Goal: Information Seeking & Learning: Find specific fact

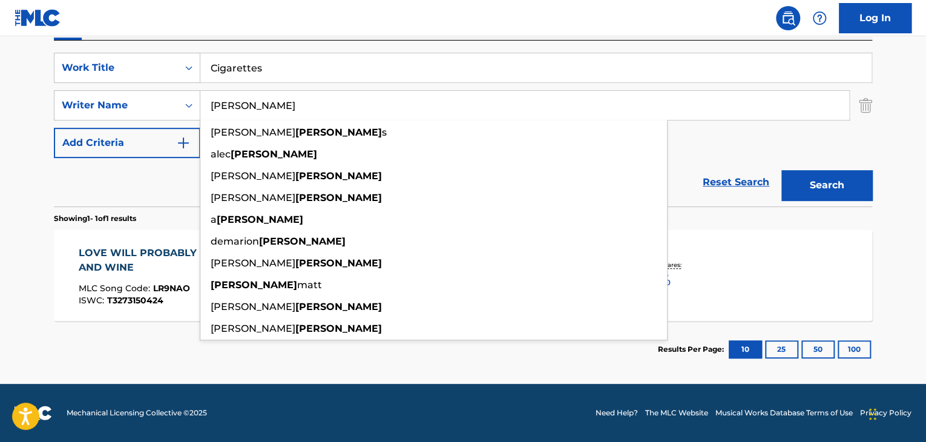
click at [321, 59] on input "Cigarettes" at bounding box center [535, 67] width 671 height 29
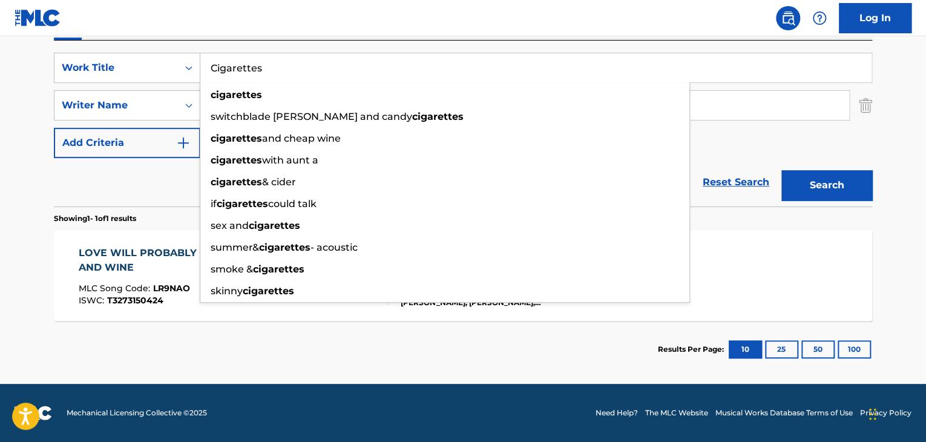
click at [317, 70] on input "Cigarettes" at bounding box center [535, 67] width 671 height 29
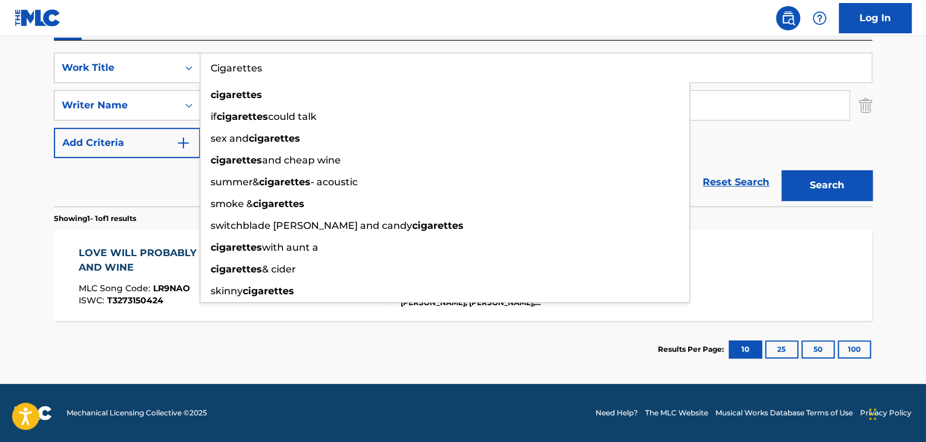
click at [317, 70] on input "Cigarettes" at bounding box center [535, 67] width 671 height 29
paste input "Buenos Termino"
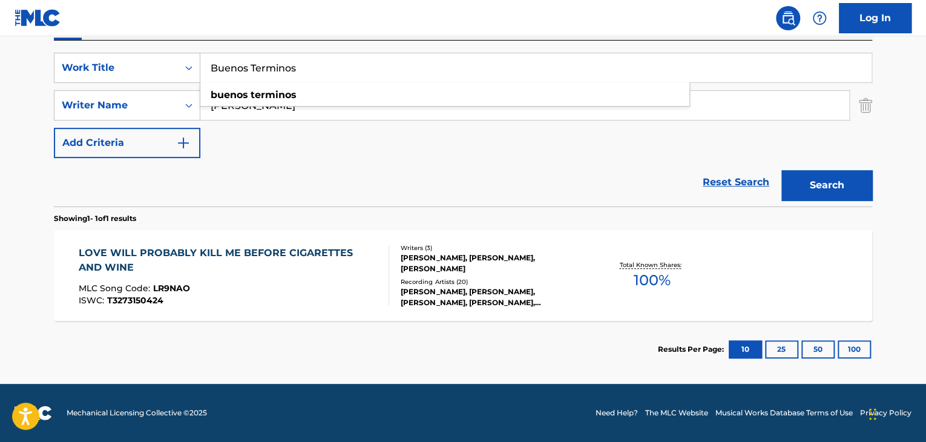
type input "Buenos Terminos"
click at [391, 112] on input "[PERSON_NAME]" at bounding box center [524, 105] width 648 height 29
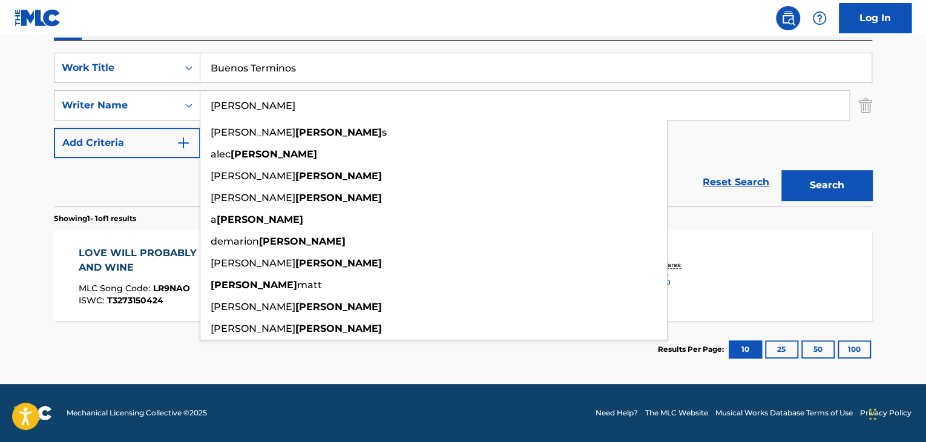
click at [391, 112] on input "[PERSON_NAME]" at bounding box center [524, 105] width 648 height 29
paste input "[PERSON_NAME]"
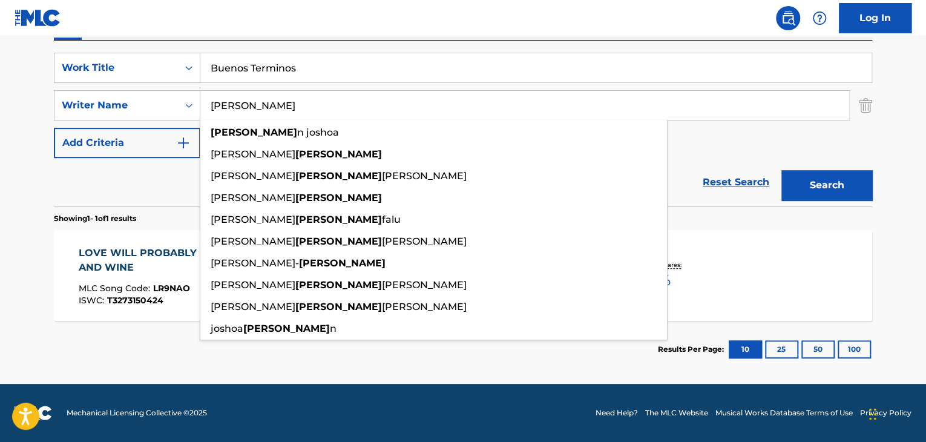
type input "[PERSON_NAME]"
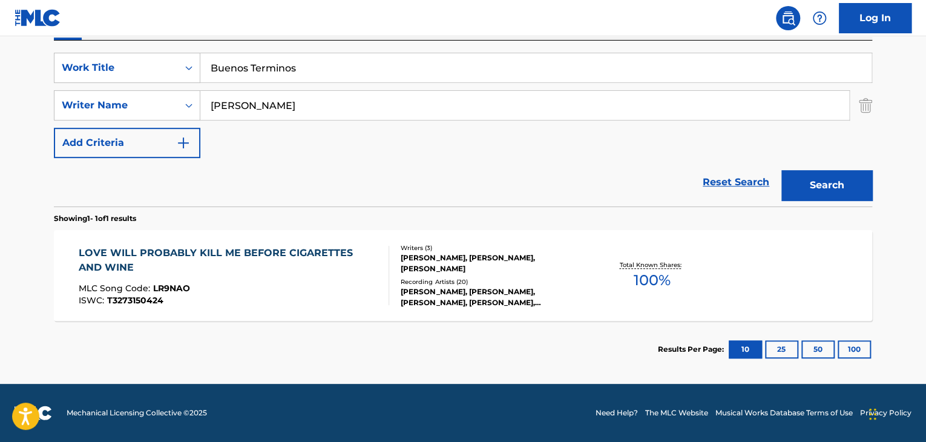
click at [843, 174] on button "Search" at bounding box center [826, 185] width 91 height 30
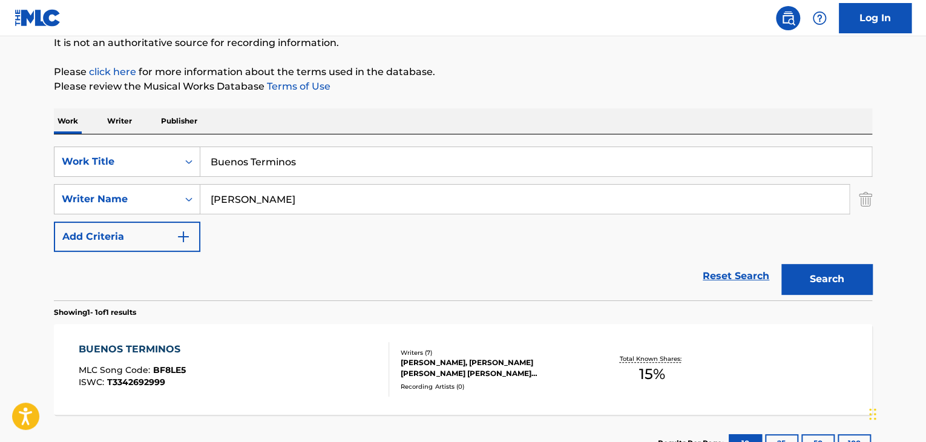
scroll to position [217, 0]
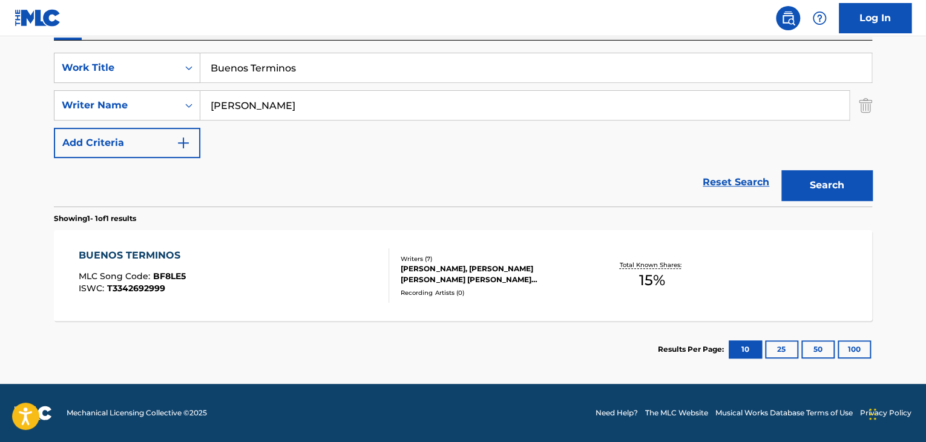
click at [162, 259] on div "BUENOS TERMINOS" at bounding box center [133, 255] width 108 height 15
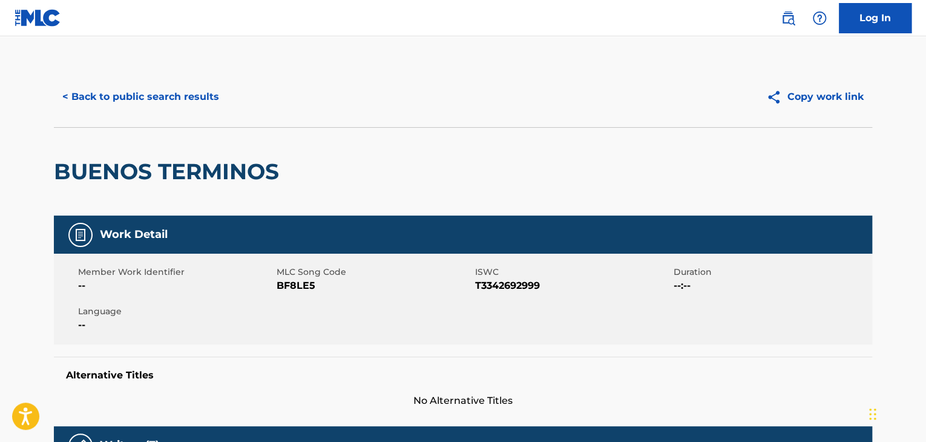
click at [304, 292] on span "BF8LE5" at bounding box center [373, 285] width 195 height 15
copy span "BF8LE5"
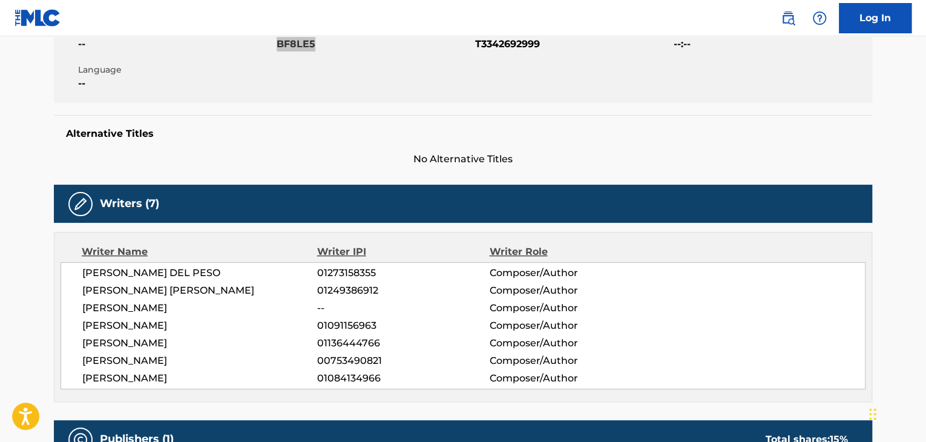
scroll to position [242, 0]
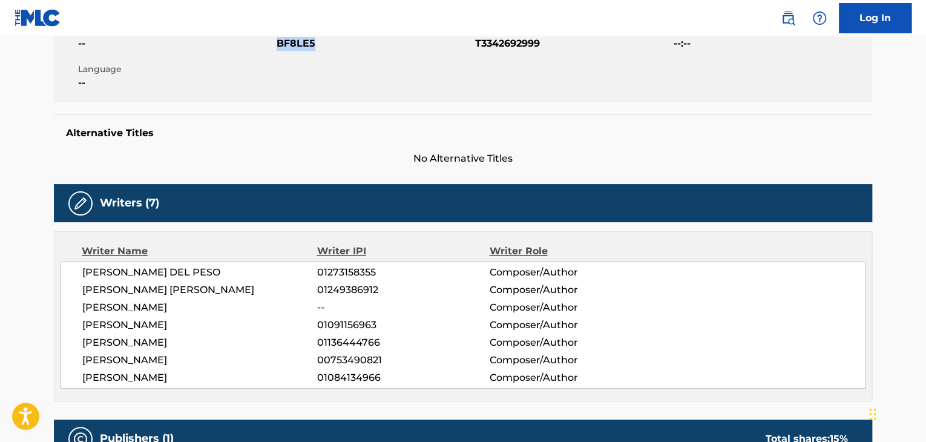
click at [194, 276] on span "[PERSON_NAME] DEL PESO" at bounding box center [199, 272] width 235 height 15
copy div "[PERSON_NAME] DEL PESO"
click at [179, 290] on span "[PERSON_NAME] [PERSON_NAME]" at bounding box center [199, 290] width 235 height 15
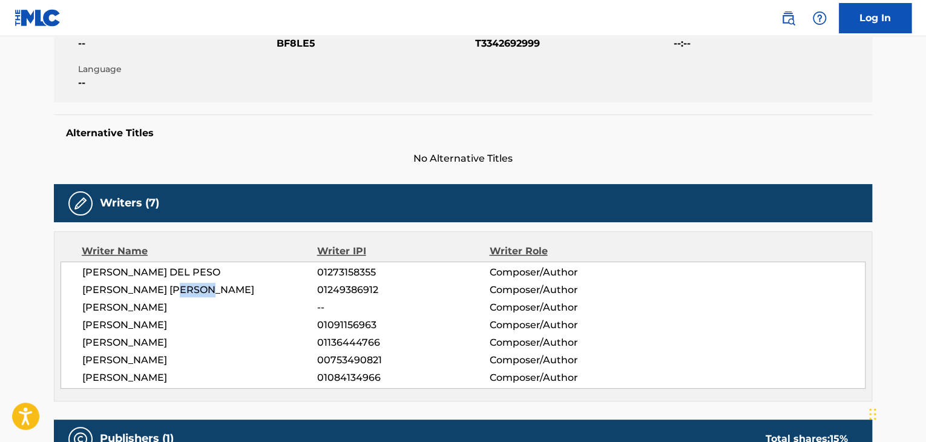
click at [179, 290] on span "[PERSON_NAME] [PERSON_NAME]" at bounding box center [199, 290] width 235 height 15
copy div "[PERSON_NAME] [PERSON_NAME]"
click at [154, 328] on span "[PERSON_NAME]" at bounding box center [199, 325] width 235 height 15
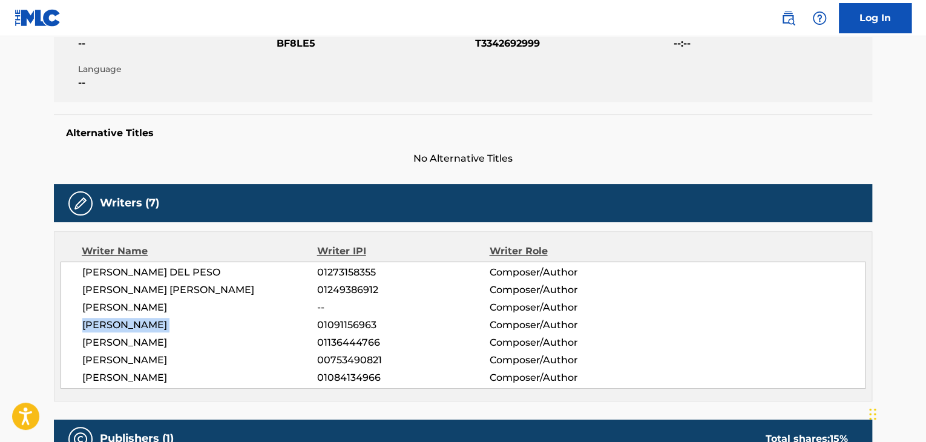
click at [154, 328] on span "[PERSON_NAME]" at bounding box center [199, 325] width 235 height 15
copy div "[PERSON_NAME]"
click at [160, 344] on span "[PERSON_NAME]" at bounding box center [199, 342] width 235 height 15
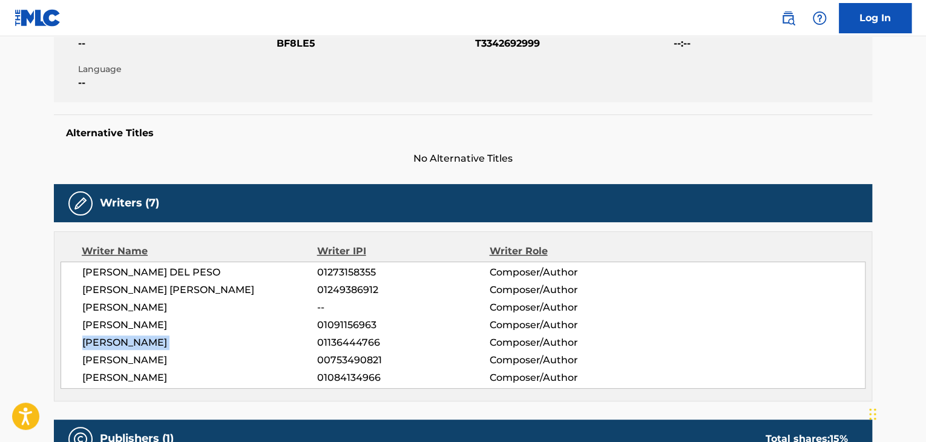
copy div "[PERSON_NAME]"
click at [126, 364] on span "[PERSON_NAME]" at bounding box center [199, 360] width 235 height 15
click at [123, 378] on span "[PERSON_NAME]" at bounding box center [199, 377] width 235 height 15
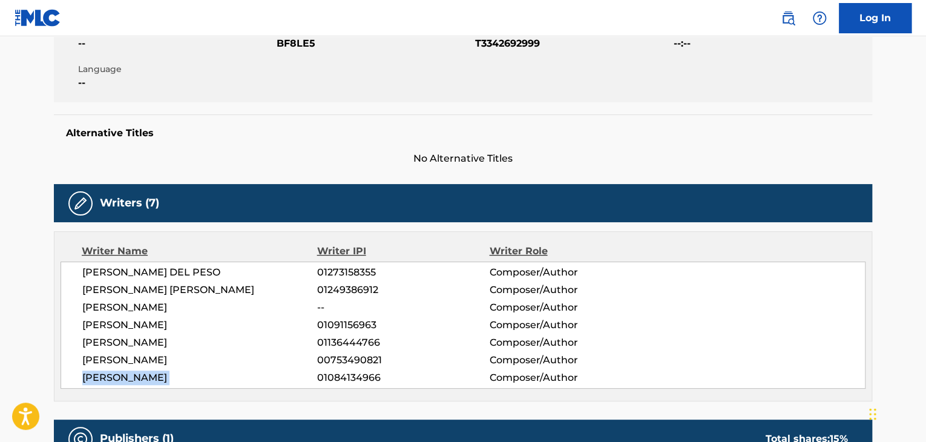
click at [123, 378] on span "[PERSON_NAME]" at bounding box center [199, 377] width 235 height 15
copy div "[PERSON_NAME]"
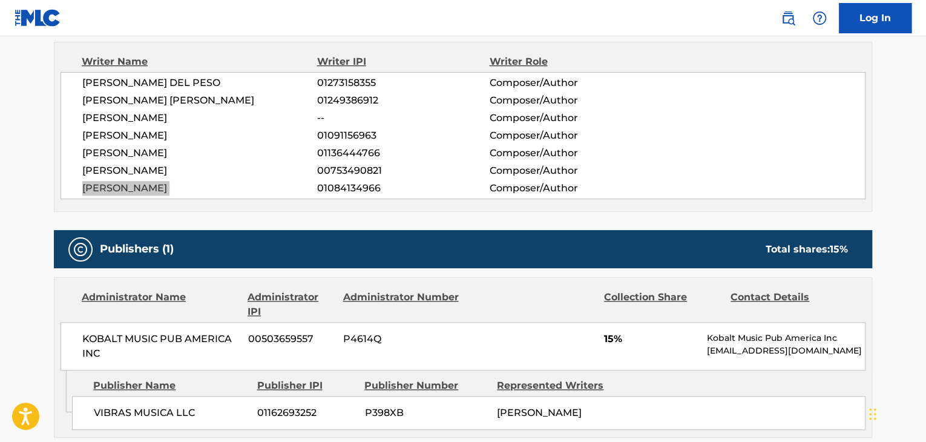
scroll to position [564, 0]
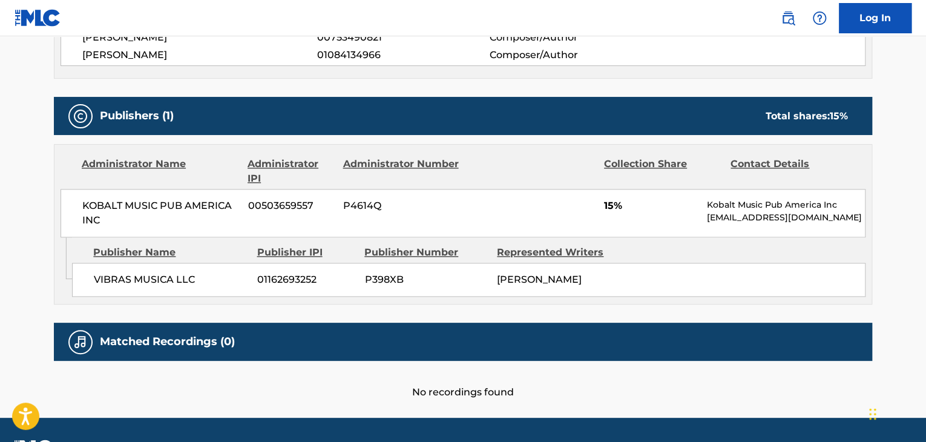
click at [191, 281] on span "VIBRAS MUSICA LLC" at bounding box center [171, 279] width 154 height 15
copy div "VIBRAS MUSICA LLC"
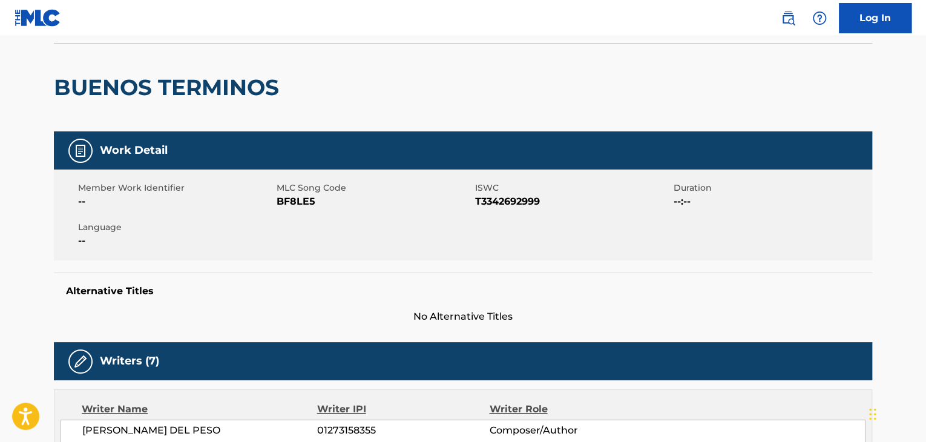
scroll to position [80, 0]
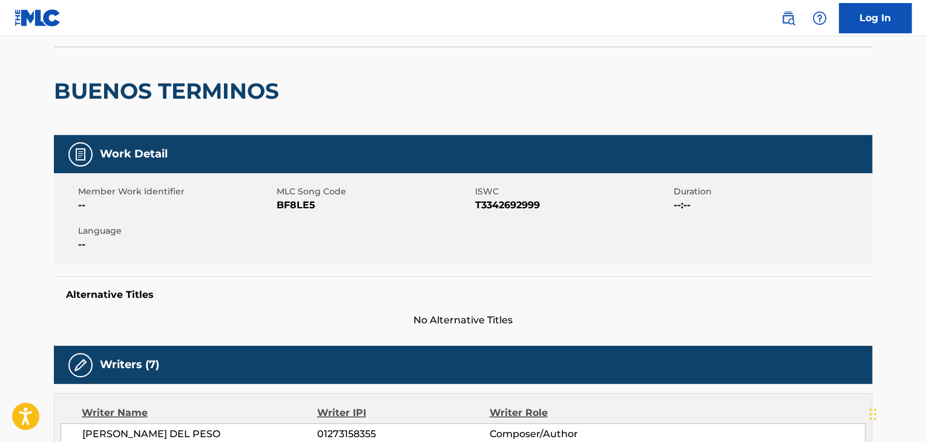
click at [293, 207] on span "BF8LE5" at bounding box center [373, 205] width 195 height 15
copy span "BF8LE5"
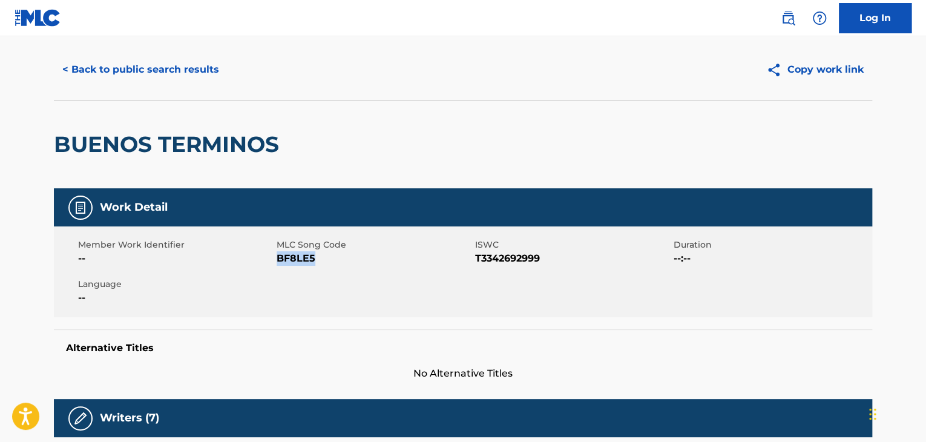
scroll to position [0, 0]
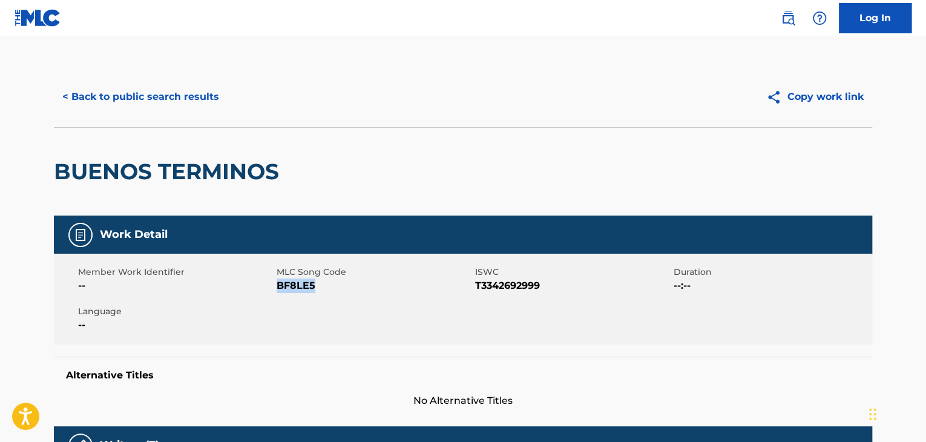
click at [204, 99] on button "< Back to public search results" at bounding box center [141, 97] width 174 height 30
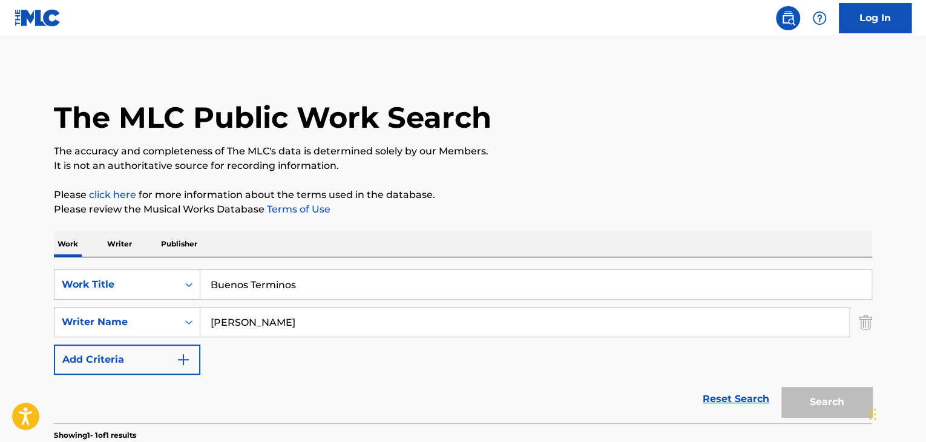
scroll to position [148, 0]
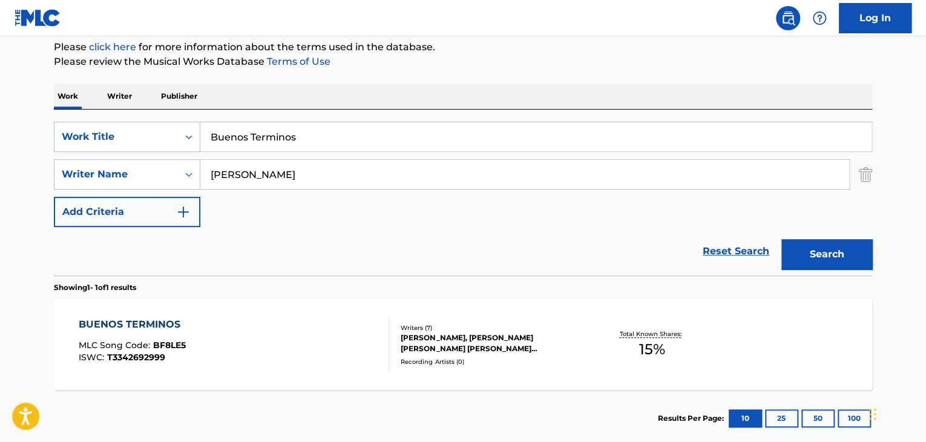
click at [332, 141] on input "Buenos Terminos" at bounding box center [535, 136] width 671 height 29
paste input "Chateau Blue"
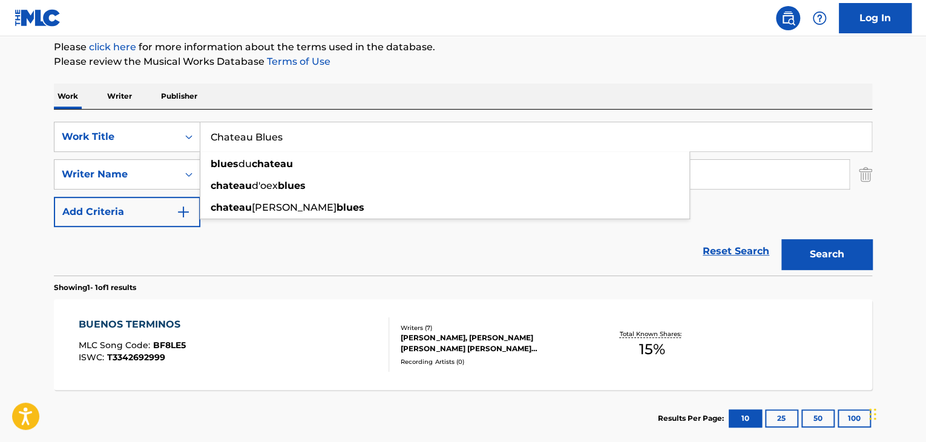
type input "Chateau Blues"
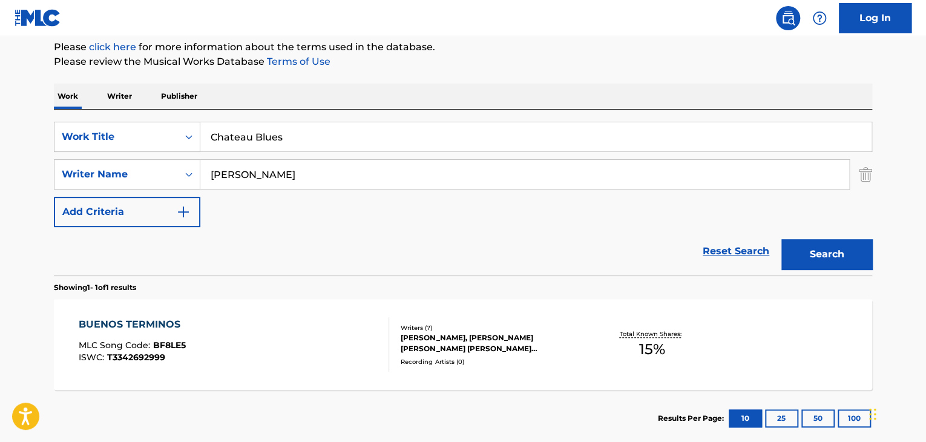
click at [247, 160] on input "[PERSON_NAME]" at bounding box center [524, 174] width 648 height 29
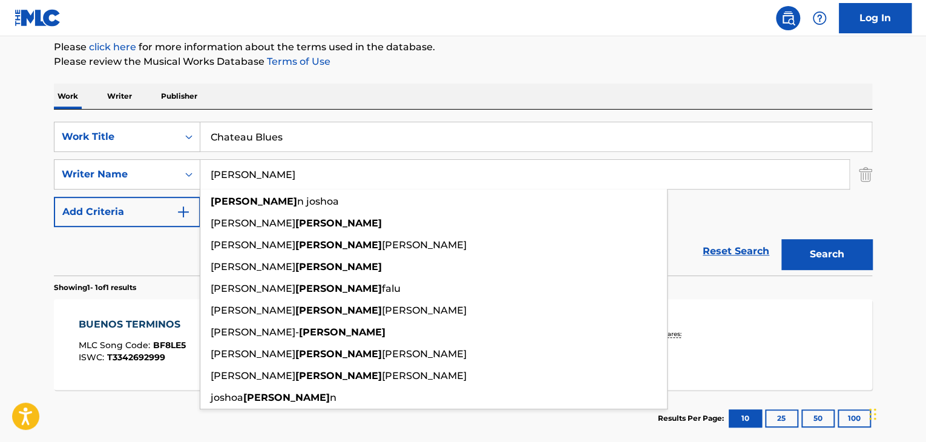
click at [249, 162] on input "[PERSON_NAME]" at bounding box center [524, 174] width 648 height 29
click at [237, 180] on input "[PERSON_NAME]" at bounding box center [524, 174] width 648 height 29
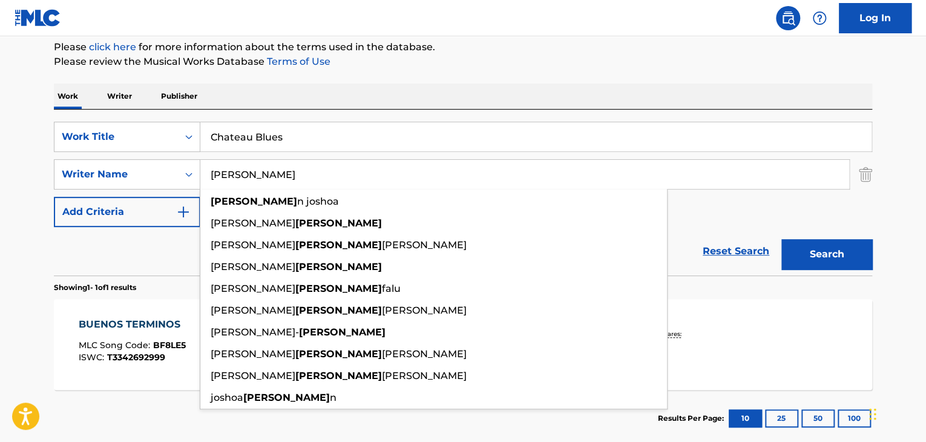
paste input "[PERSON_NAME]"
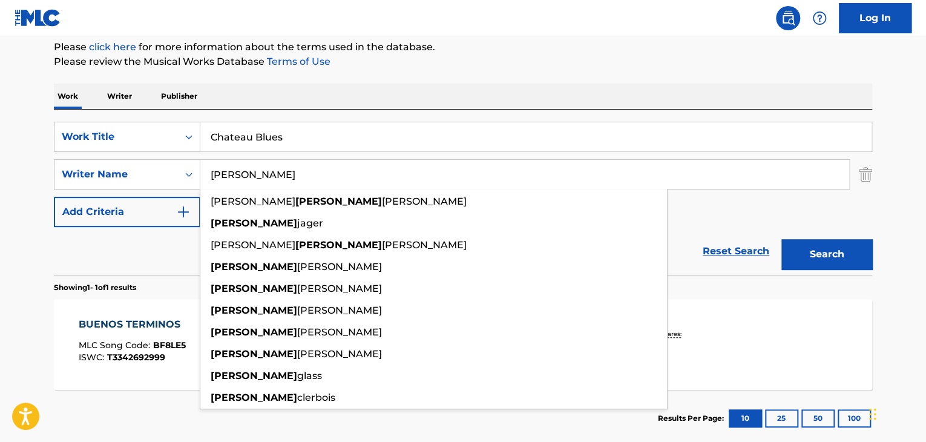
type input "[PERSON_NAME]"
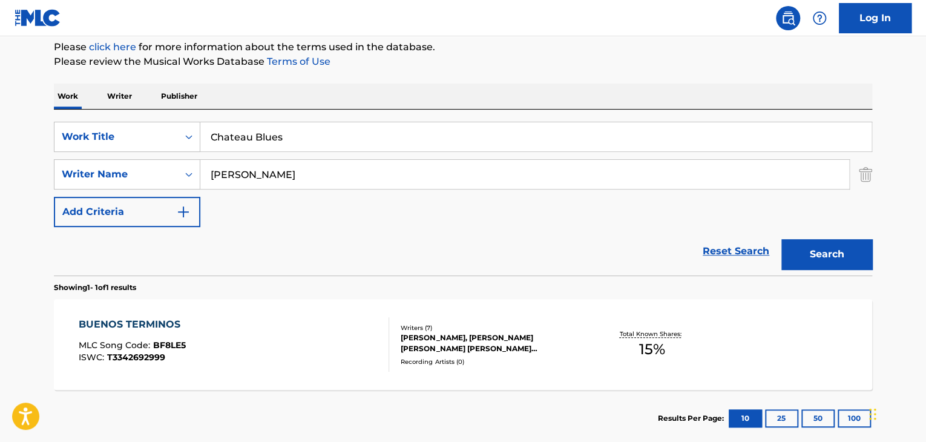
click at [848, 267] on button "Search" at bounding box center [826, 254] width 91 height 30
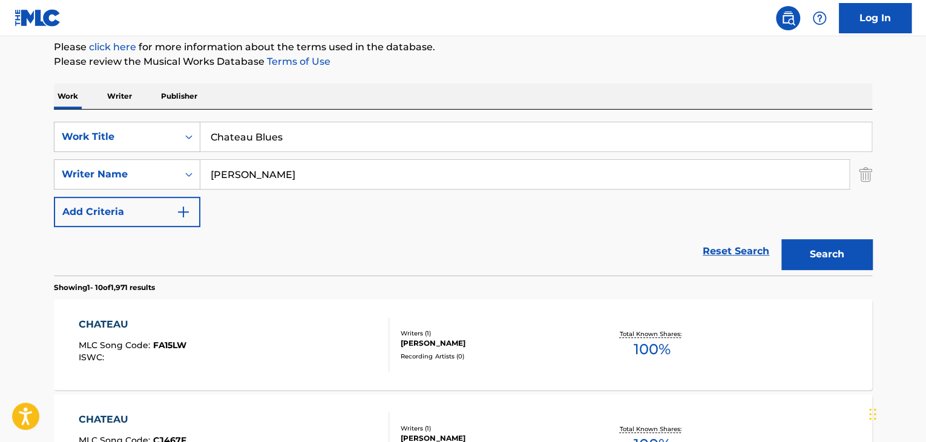
scroll to position [228, 0]
